Goal: Book appointment/travel/reservation

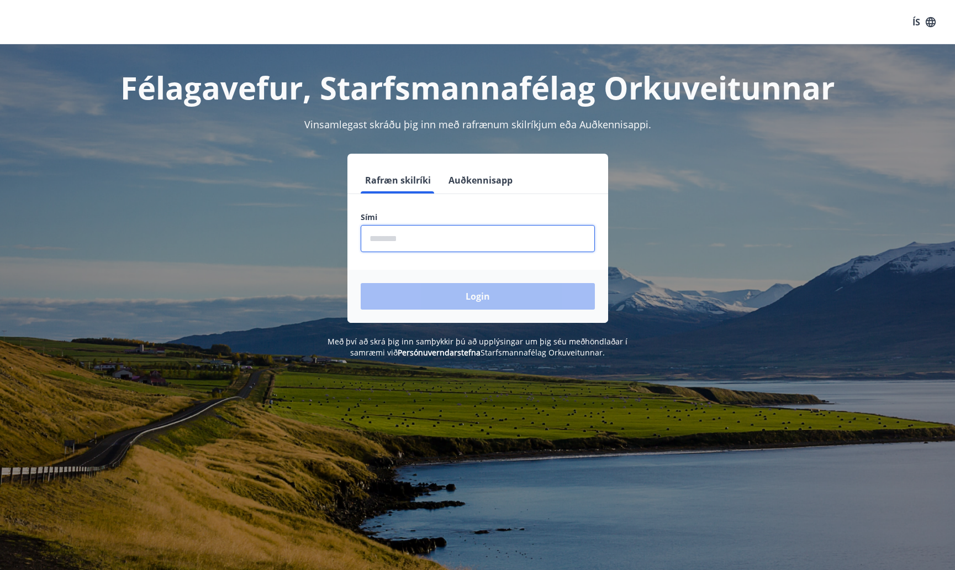
click at [485, 247] on input "phone" at bounding box center [478, 238] width 234 height 27
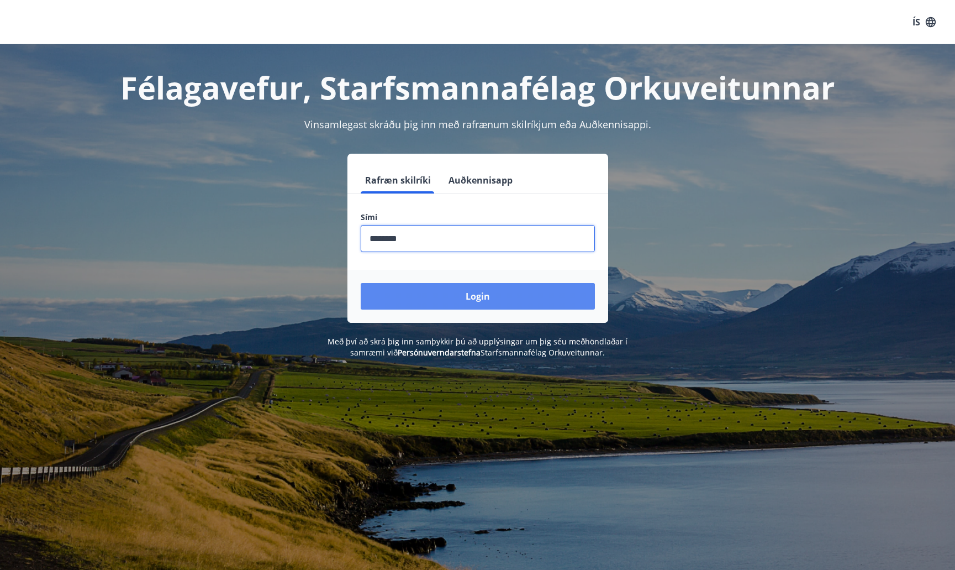
type input "********"
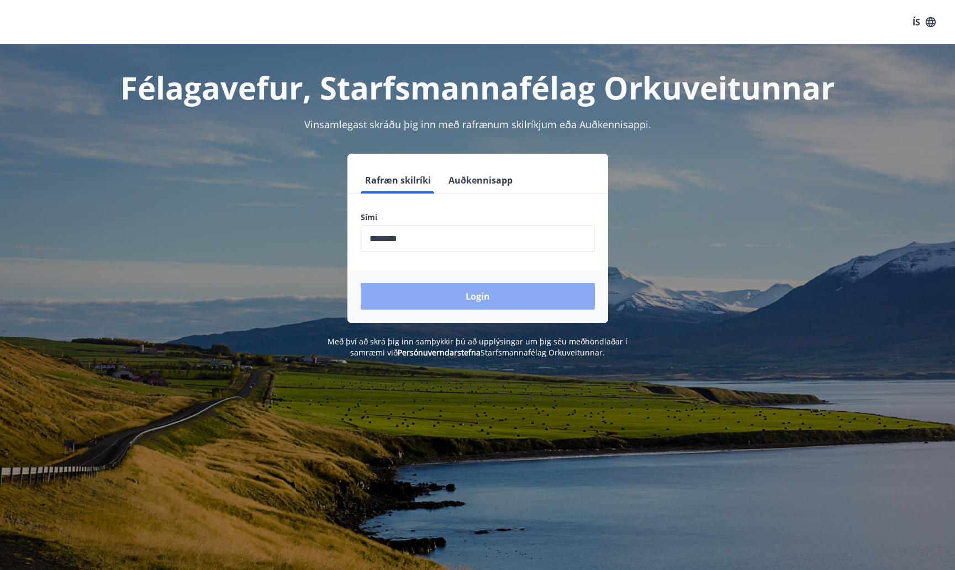
click at [484, 296] on button "Login" at bounding box center [478, 296] width 234 height 27
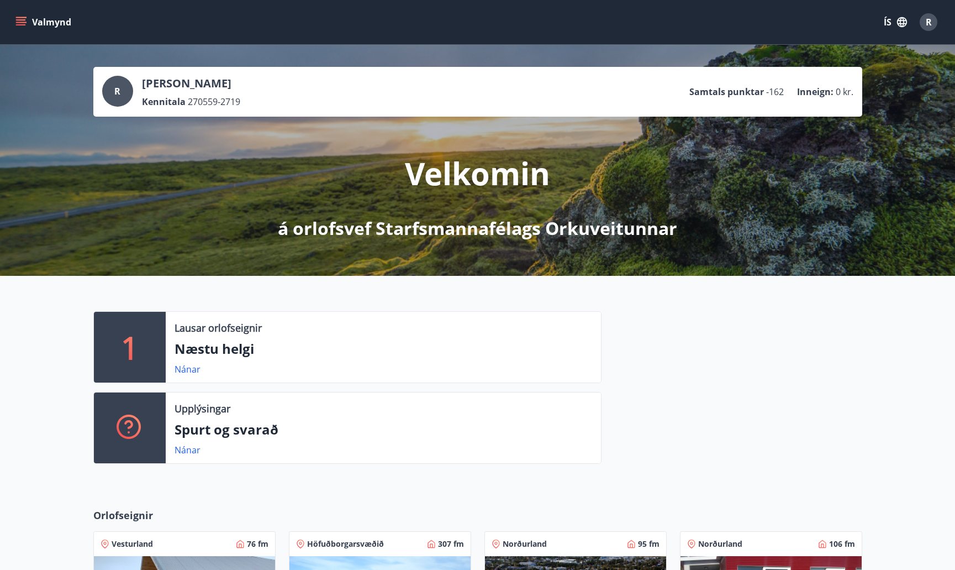
click at [17, 27] on icon "menu" at bounding box center [20, 22] width 11 height 11
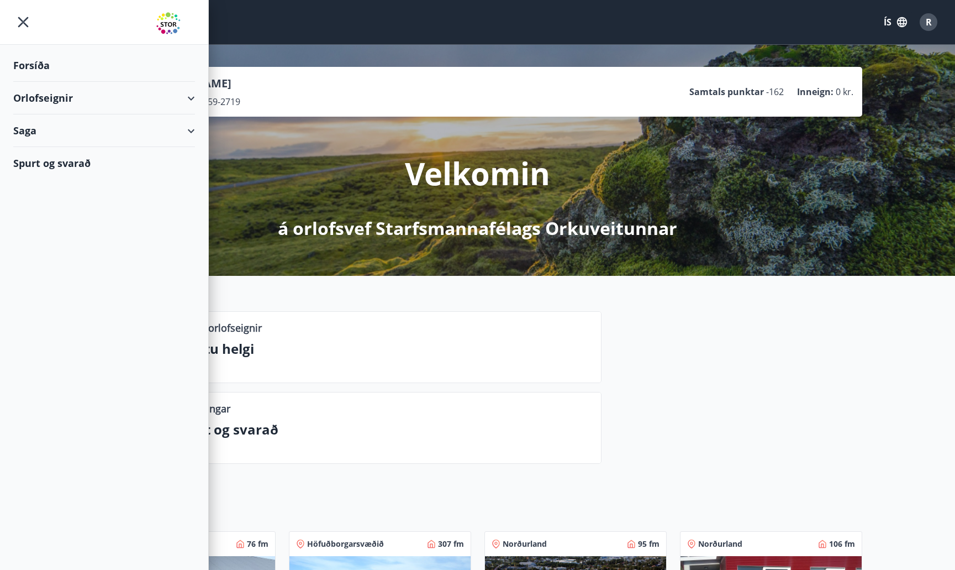
click at [195, 98] on icon at bounding box center [191, 98] width 13 height 13
click at [81, 149] on div "Bókunardagatal" at bounding box center [104, 149] width 164 height 23
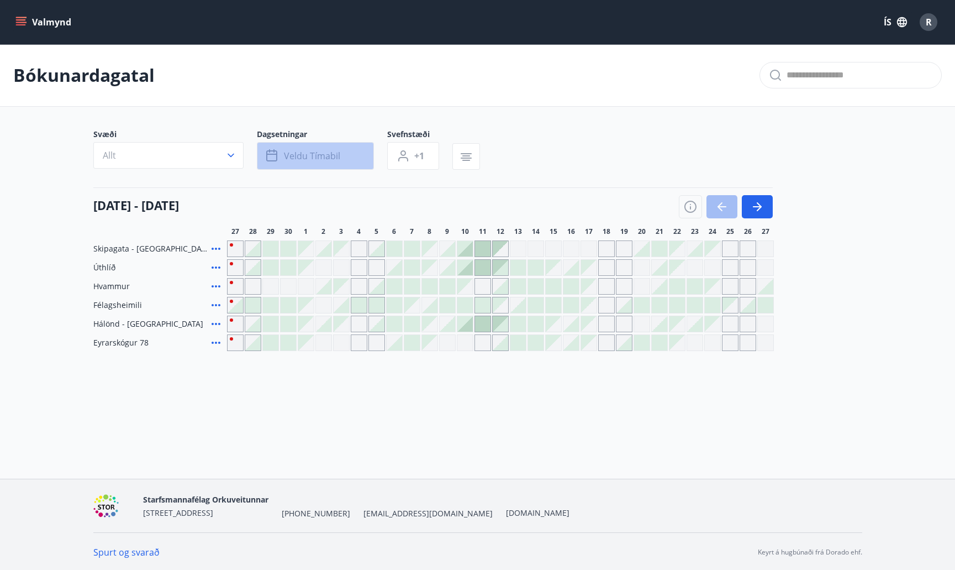
click at [307, 150] on span "Veldu tímabil" at bounding box center [312, 156] width 56 height 12
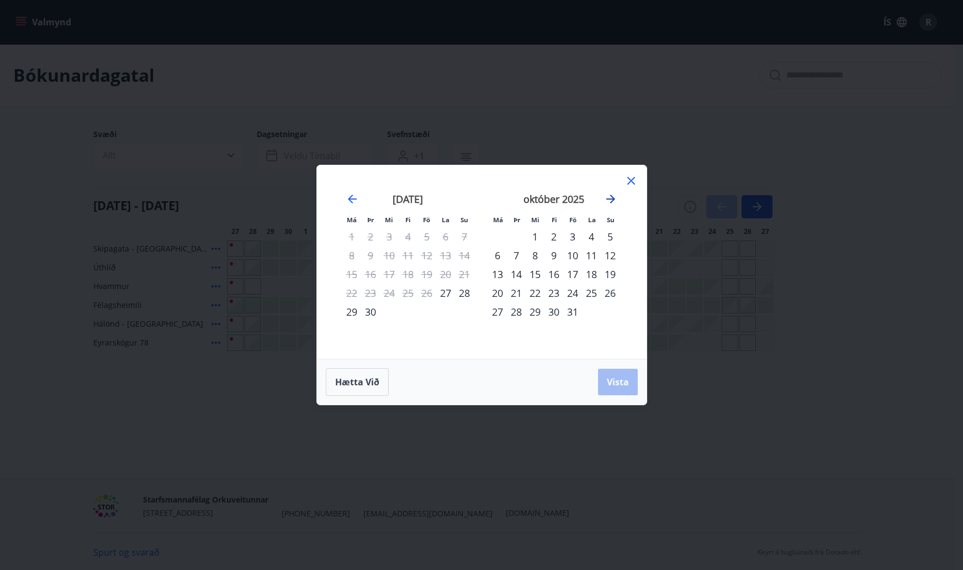
click at [612, 203] on icon "Move forward to switch to the next month." at bounding box center [610, 198] width 13 height 13
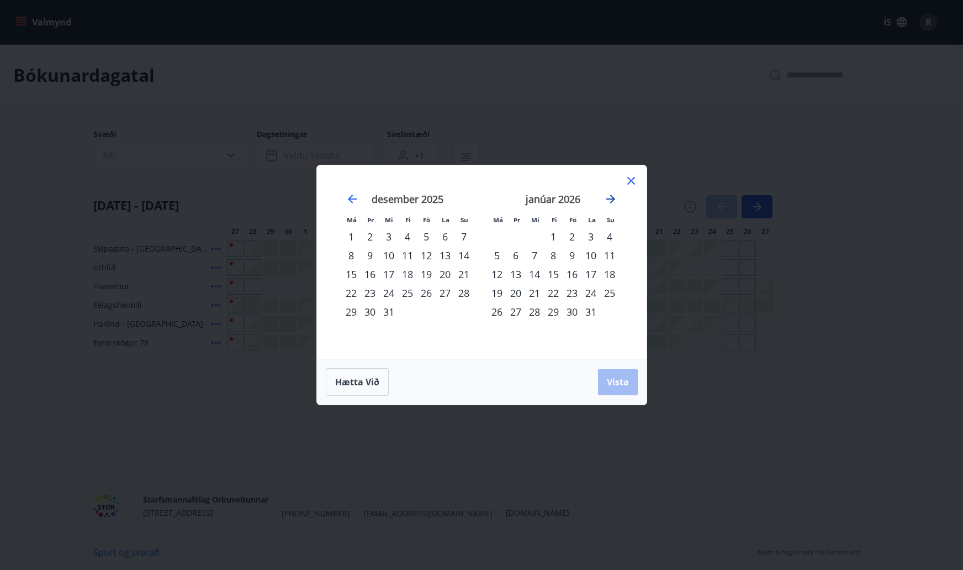
click at [612, 203] on icon "Move forward to switch to the next month." at bounding box center [610, 198] width 13 height 13
click at [425, 258] on div "6" at bounding box center [427, 255] width 19 height 19
click at [611, 385] on span "Vista" at bounding box center [618, 382] width 22 height 12
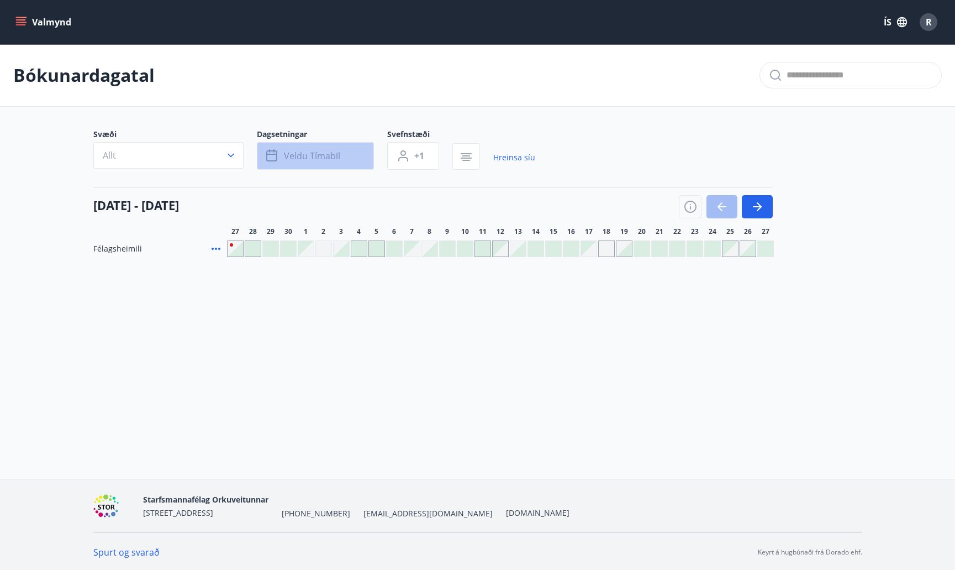
click at [317, 160] on span "Veldu tímabil" at bounding box center [312, 156] width 56 height 12
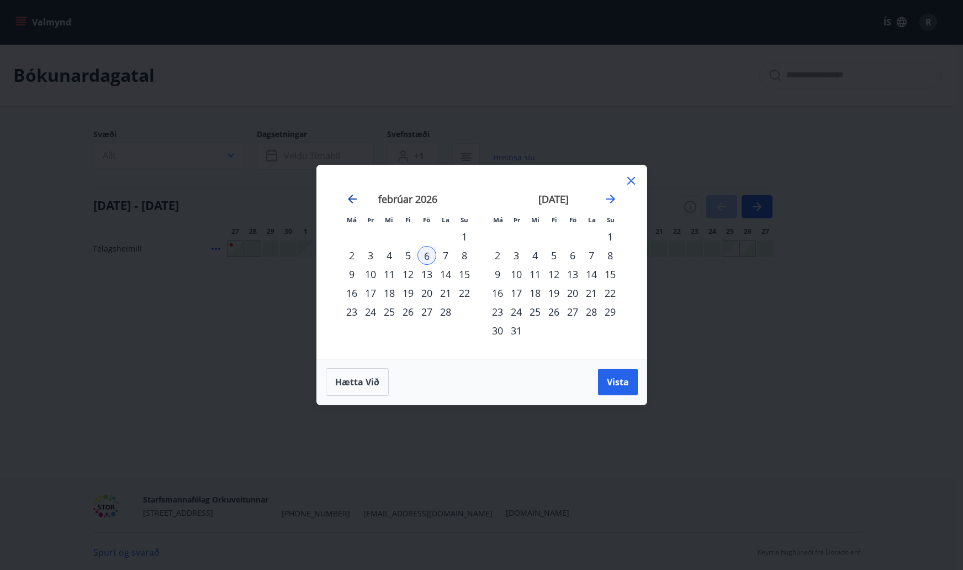
click at [354, 199] on icon "Move backward to switch to the previous month." at bounding box center [352, 198] width 9 height 9
click at [354, 201] on icon "Move backward to switch to the previous month." at bounding box center [352, 198] width 13 height 13
drag, startPoint x: 393, startPoint y: 286, endPoint x: 553, endPoint y: 280, distance: 159.8
click at [553, 280] on div "nóvember 2025 1 2 3 4 5 6 7 8 9 10 11 12 13 14 15 16 17 18 19 20 21 22 23 24 25…" at bounding box center [775, 268] width 586 height 181
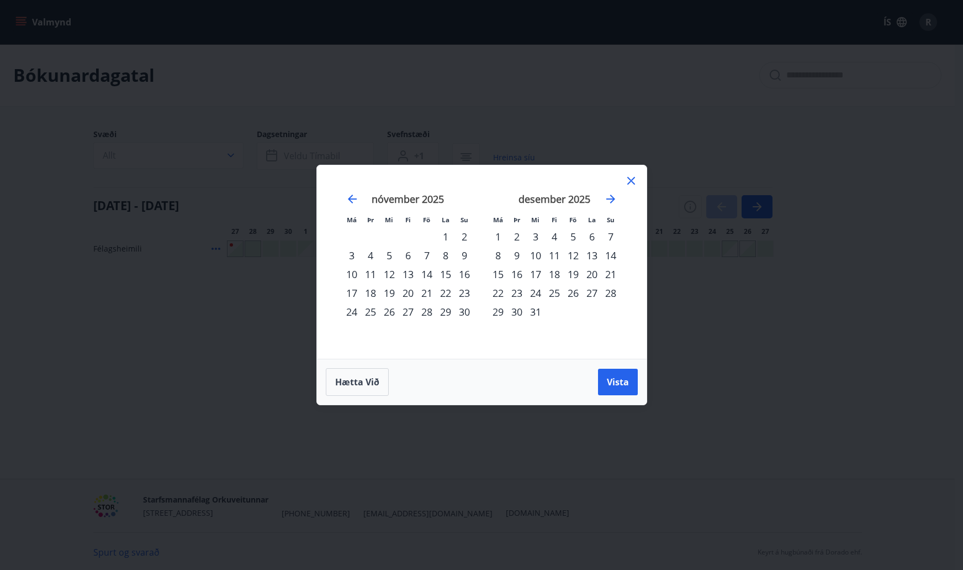
click at [533, 275] on div "17" at bounding box center [535, 274] width 19 height 19
click at [620, 387] on span "Vista" at bounding box center [618, 382] width 22 height 12
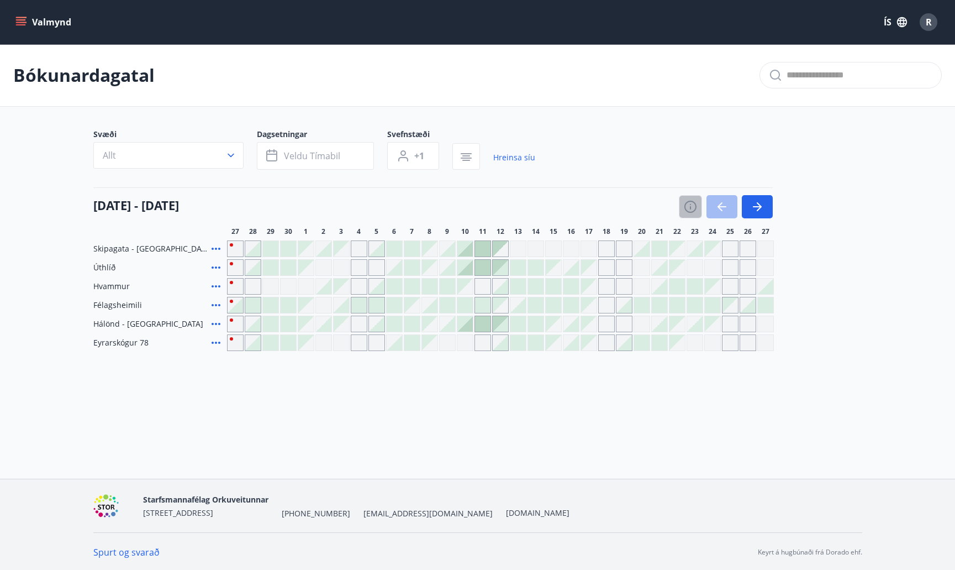
click at [690, 198] on button "button" at bounding box center [690, 206] width 23 height 23
click at [690, 208] on icon "button" at bounding box center [690, 207] width 1 height 3
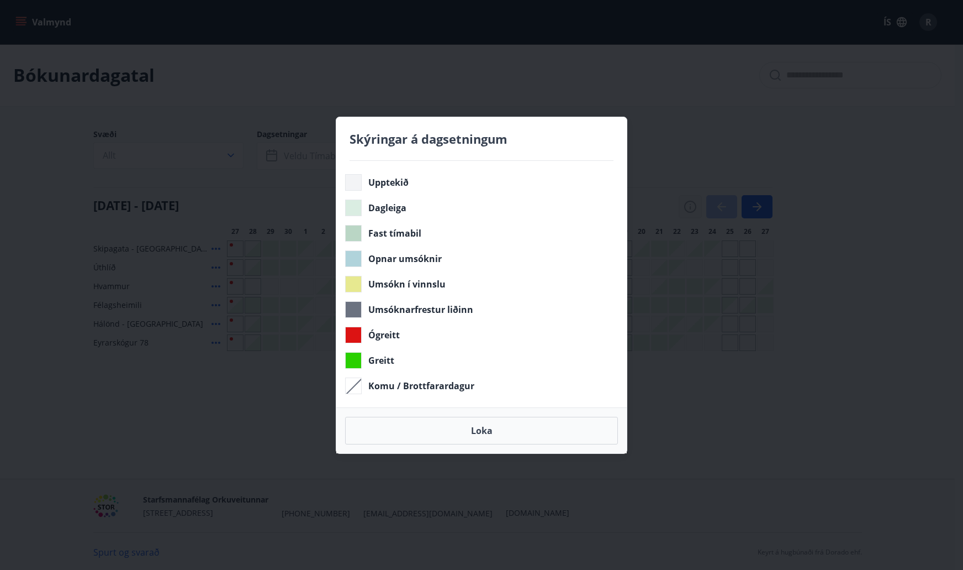
click at [690, 208] on div "Skýringar á dagsetningum Upptekið Dagleiga Fast tímabil Opnar umsóknir Umsókn í…" at bounding box center [481, 285] width 963 height 570
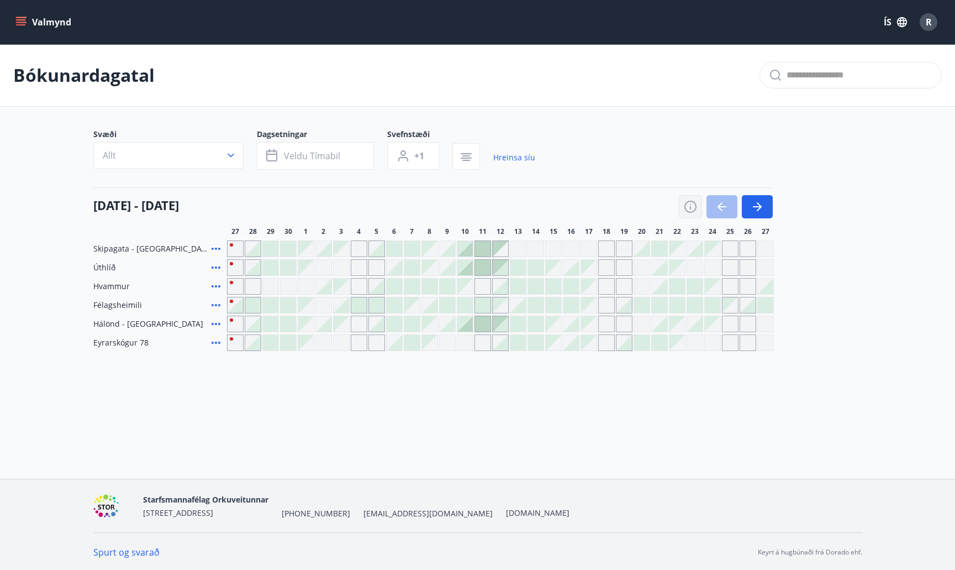
click at [693, 208] on icon "button" at bounding box center [690, 206] width 13 height 13
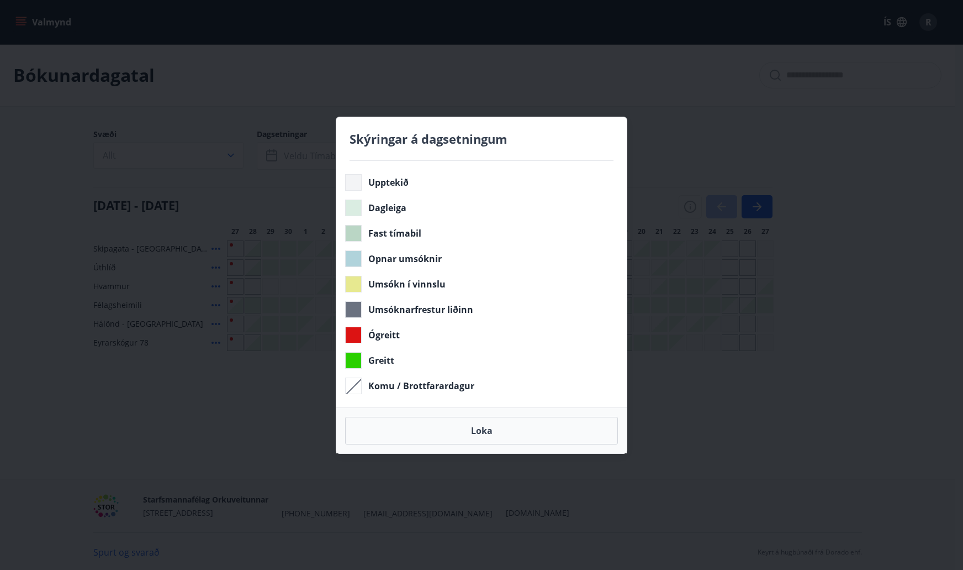
click at [593, 135] on h4 "Skýringar á dagsetningum" at bounding box center [482, 138] width 264 height 17
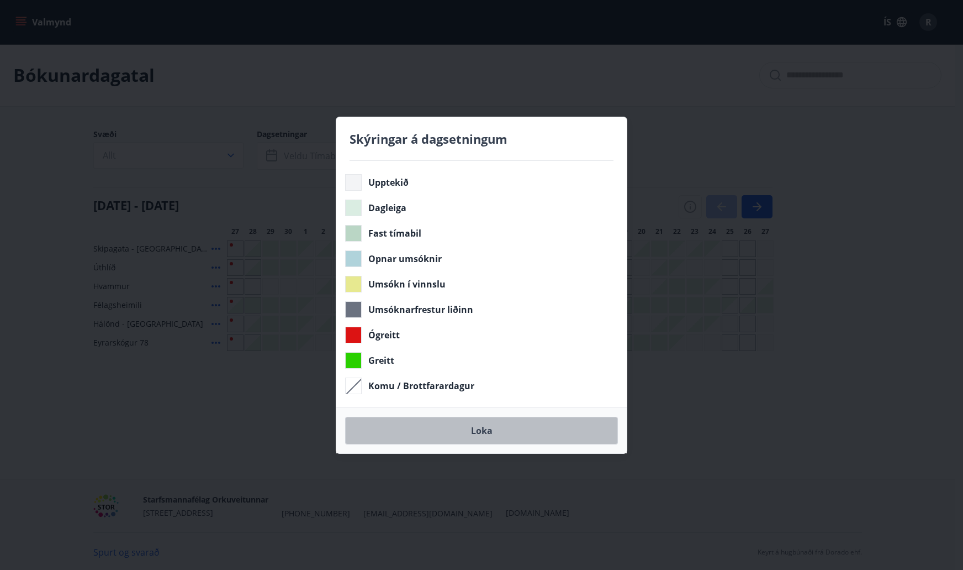
click at [488, 435] on button "Loka" at bounding box center [481, 431] width 273 height 28
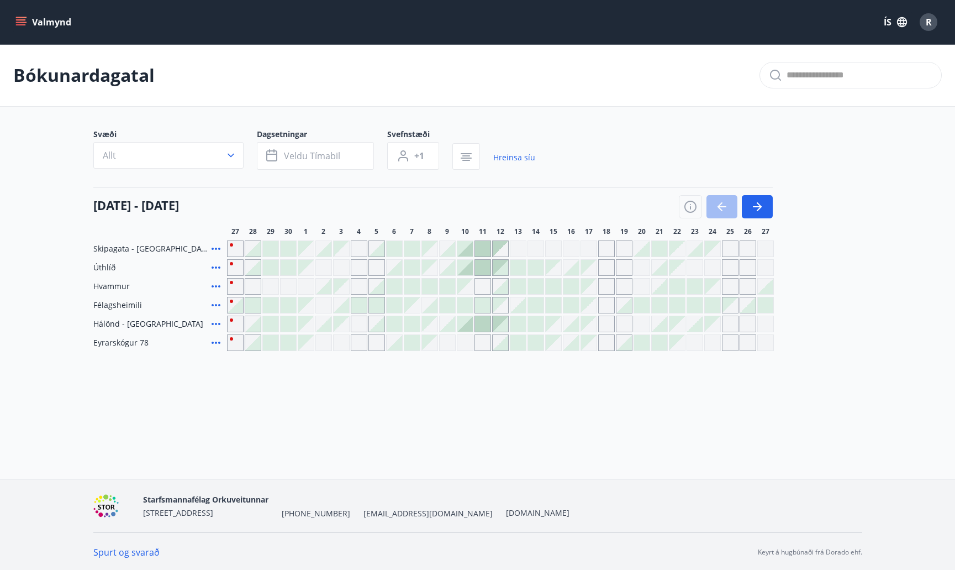
click at [519, 347] on div at bounding box center [517, 342] width 15 height 15
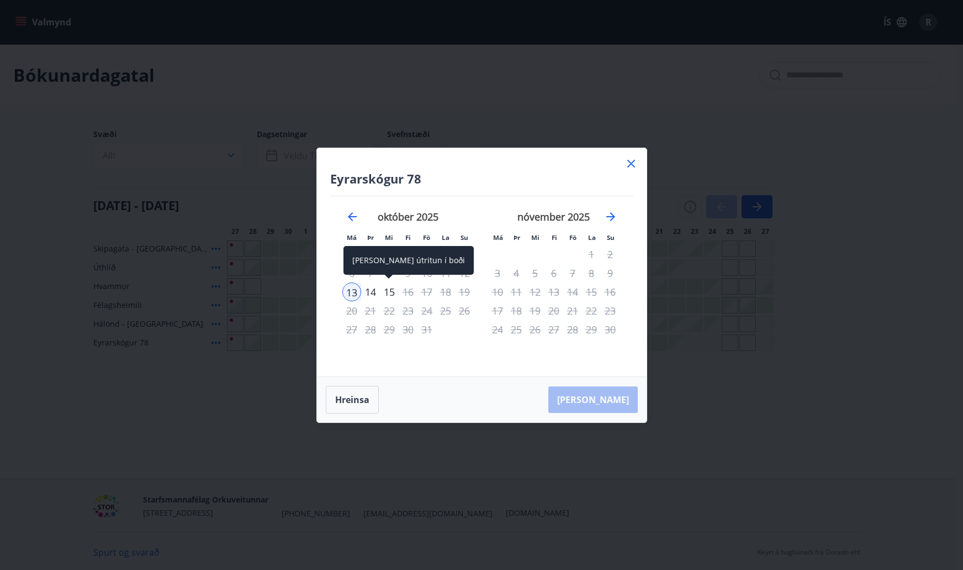
click at [393, 292] on div "15" at bounding box center [389, 291] width 19 height 19
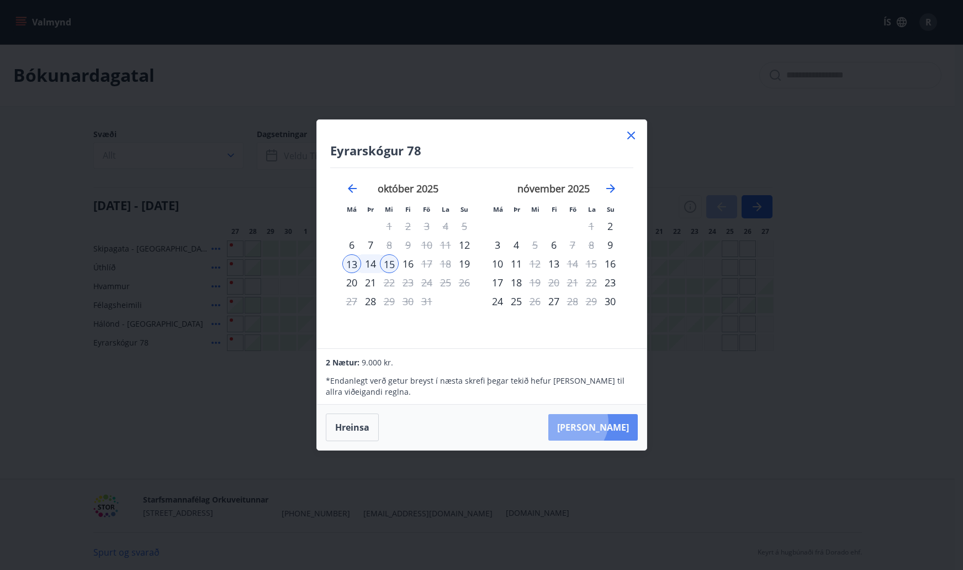
click at [606, 422] on button "Taka Frá" at bounding box center [593, 427] width 89 height 27
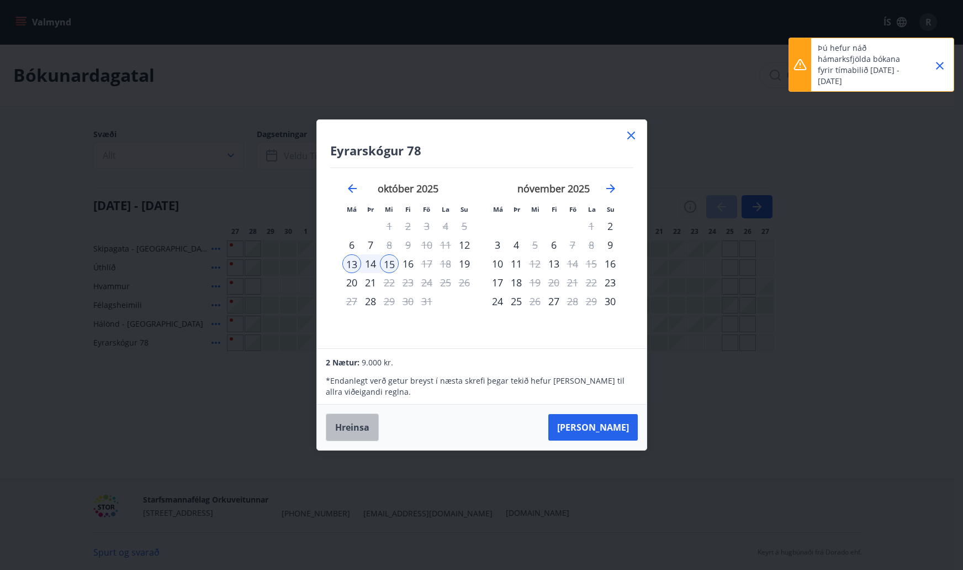
click at [357, 424] on button "Hreinsa" at bounding box center [352, 427] width 53 height 28
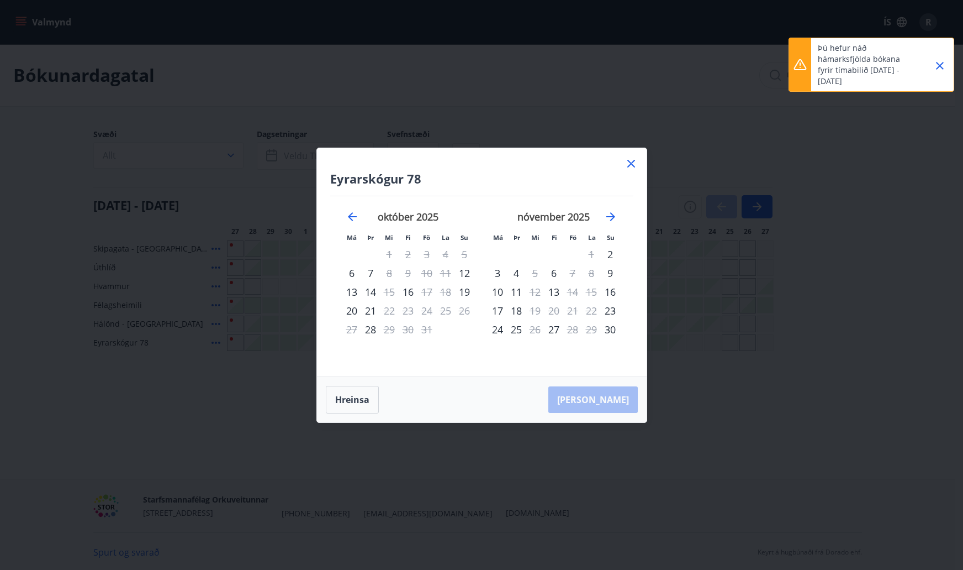
click at [630, 162] on icon at bounding box center [632, 164] width 8 height 8
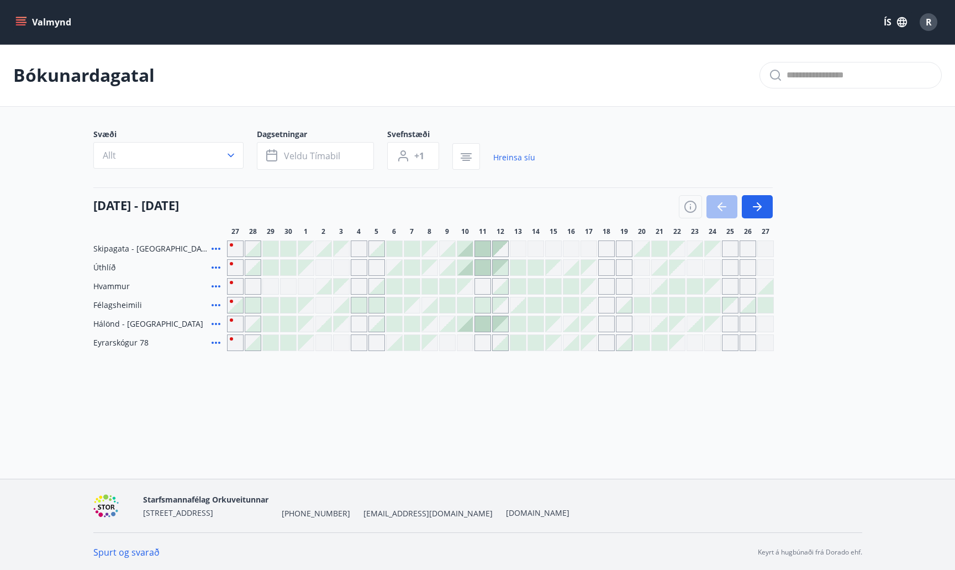
click at [13, 28] on button "Valmynd" at bounding box center [44, 22] width 62 height 20
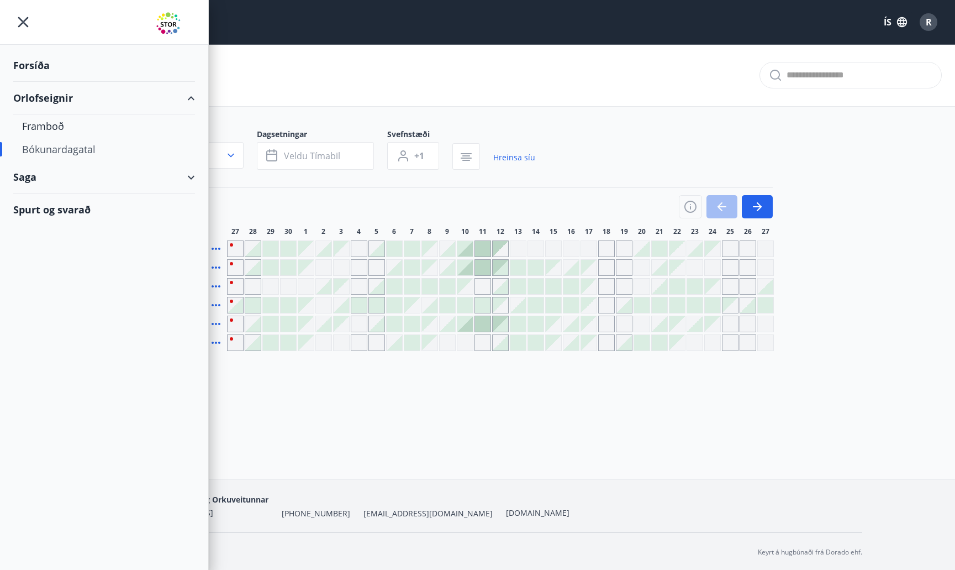
click at [71, 149] on div "Bókunardagatal" at bounding box center [104, 149] width 164 height 23
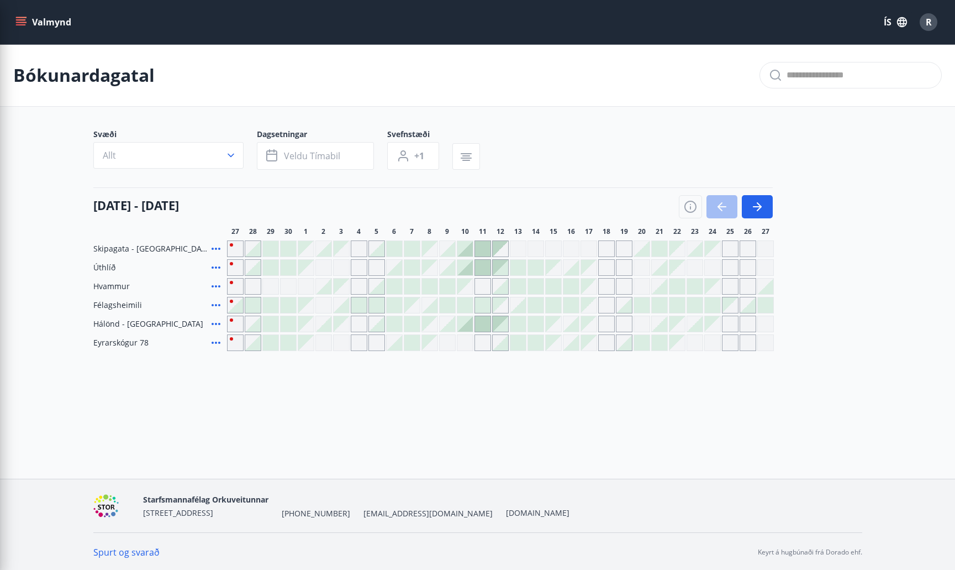
click at [366, 176] on div "Svæði Allt Dagsetningar Veldu tímabil Svefnstæði +1 27 september - 27 október 2…" at bounding box center [477, 240] width 769 height 222
